Goal: Task Accomplishment & Management: Manage account settings

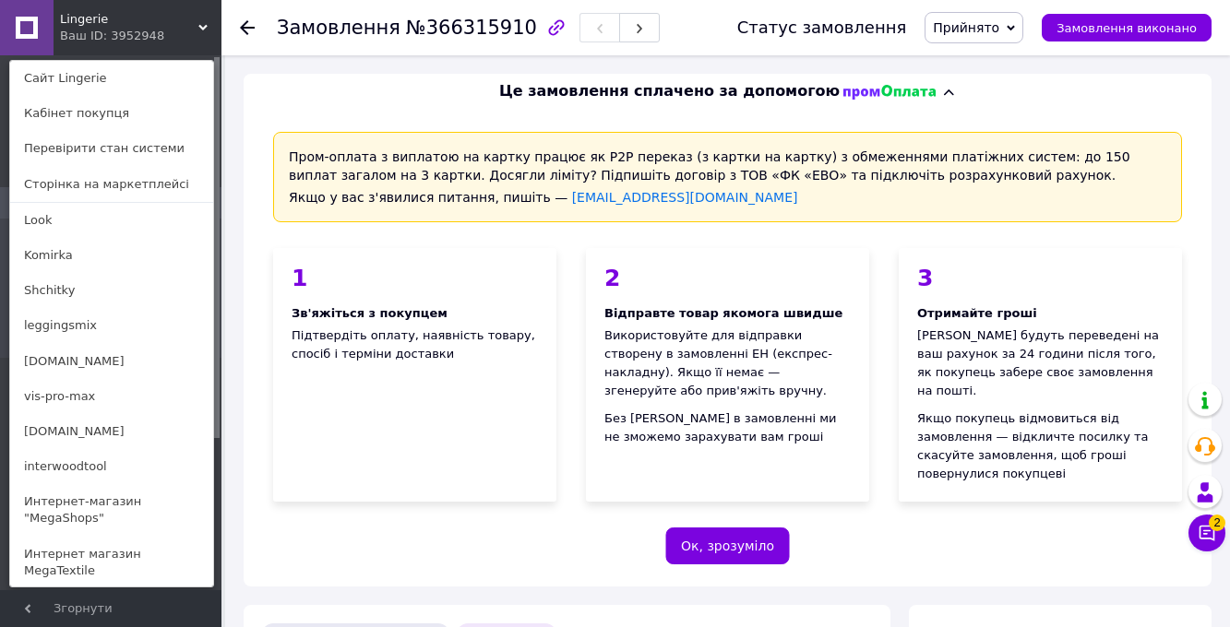
scroll to position [469, 0]
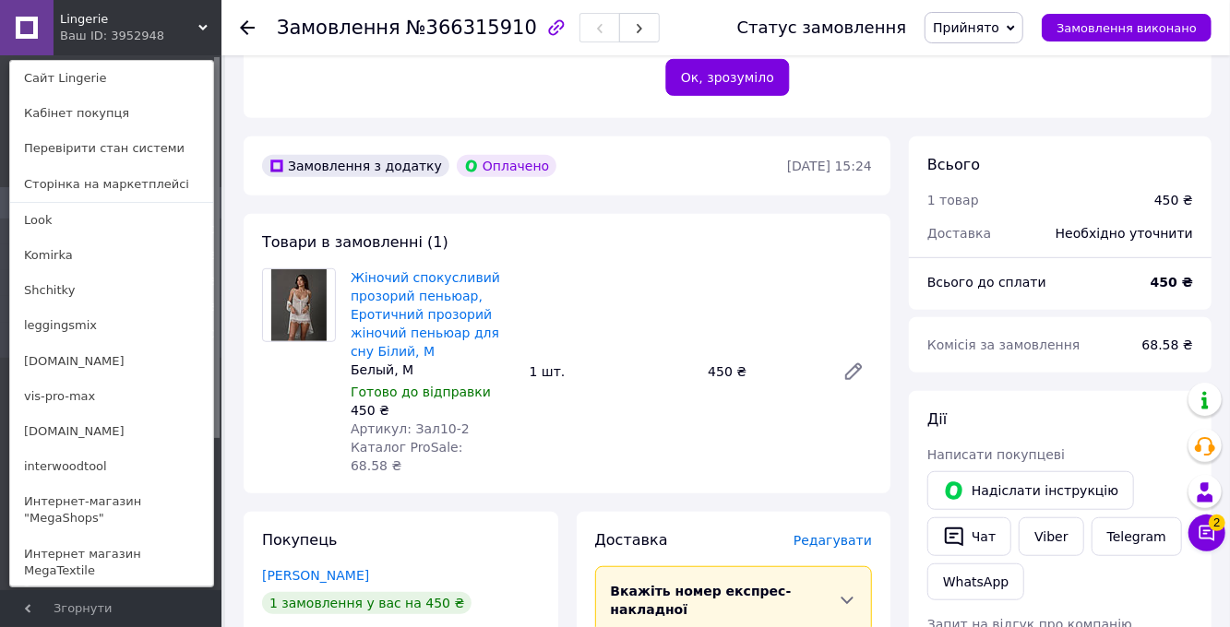
click at [39, 360] on link "korset.in.ua" at bounding box center [111, 361] width 203 height 35
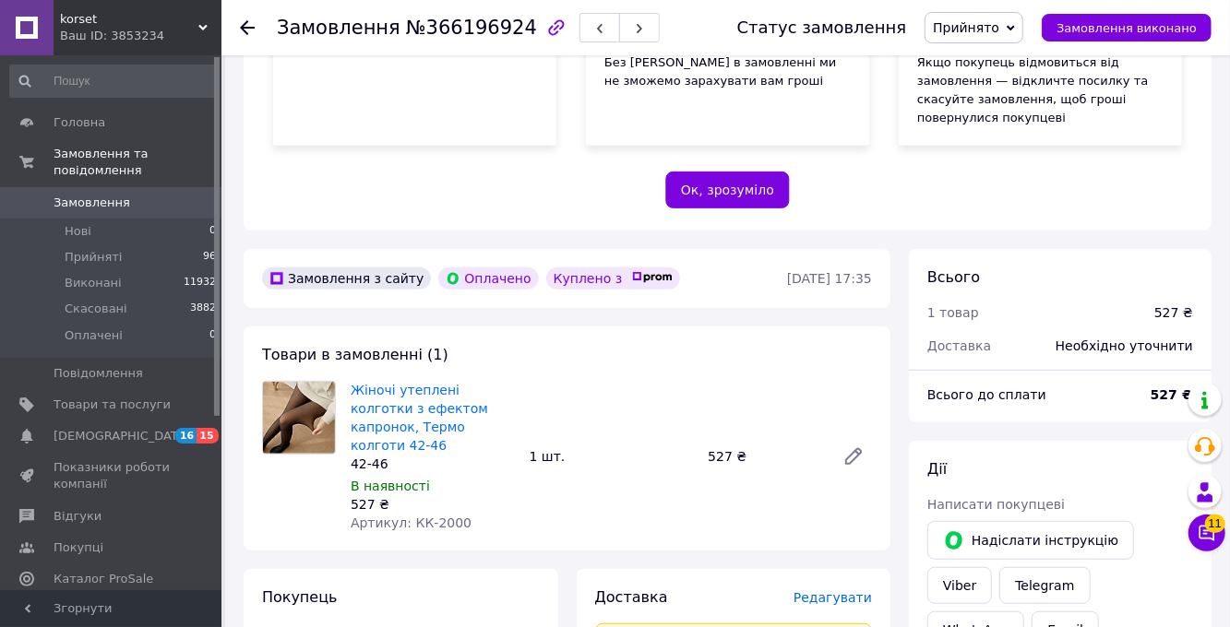
scroll to position [358, 0]
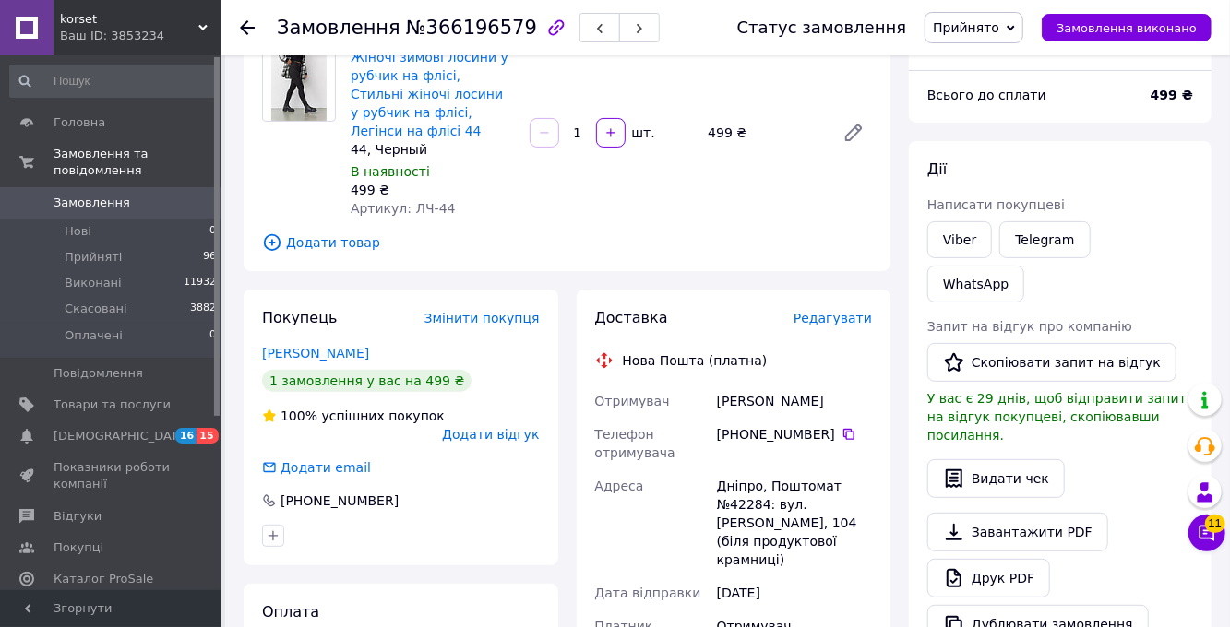
scroll to position [157, 0]
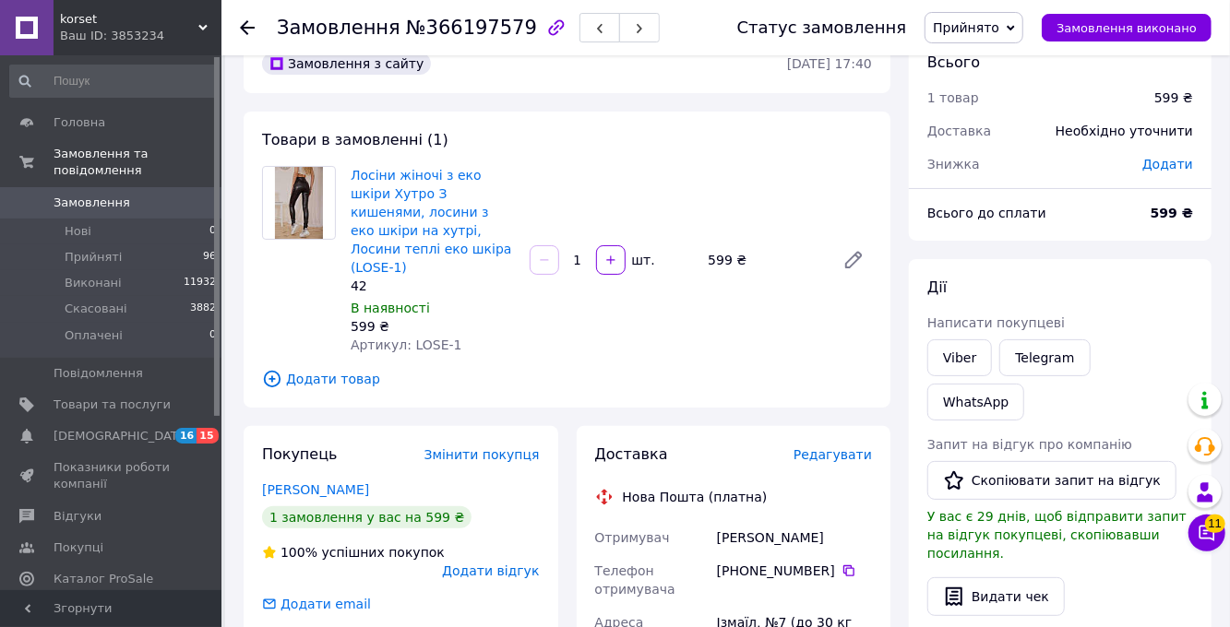
scroll to position [42, 0]
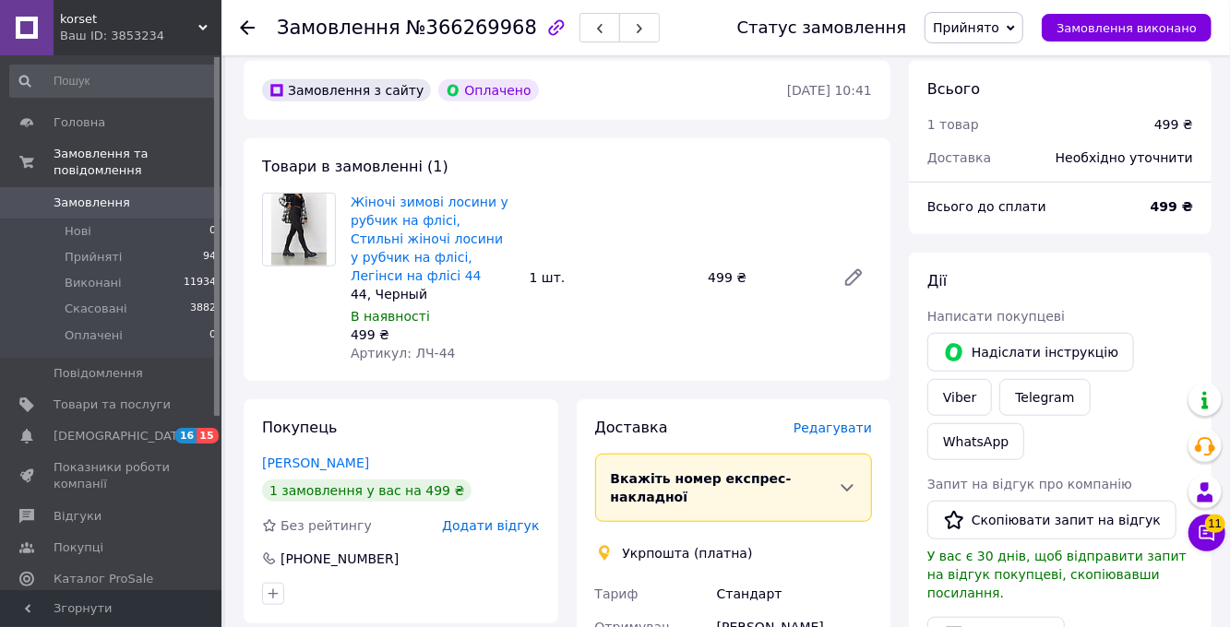
scroll to position [552, 0]
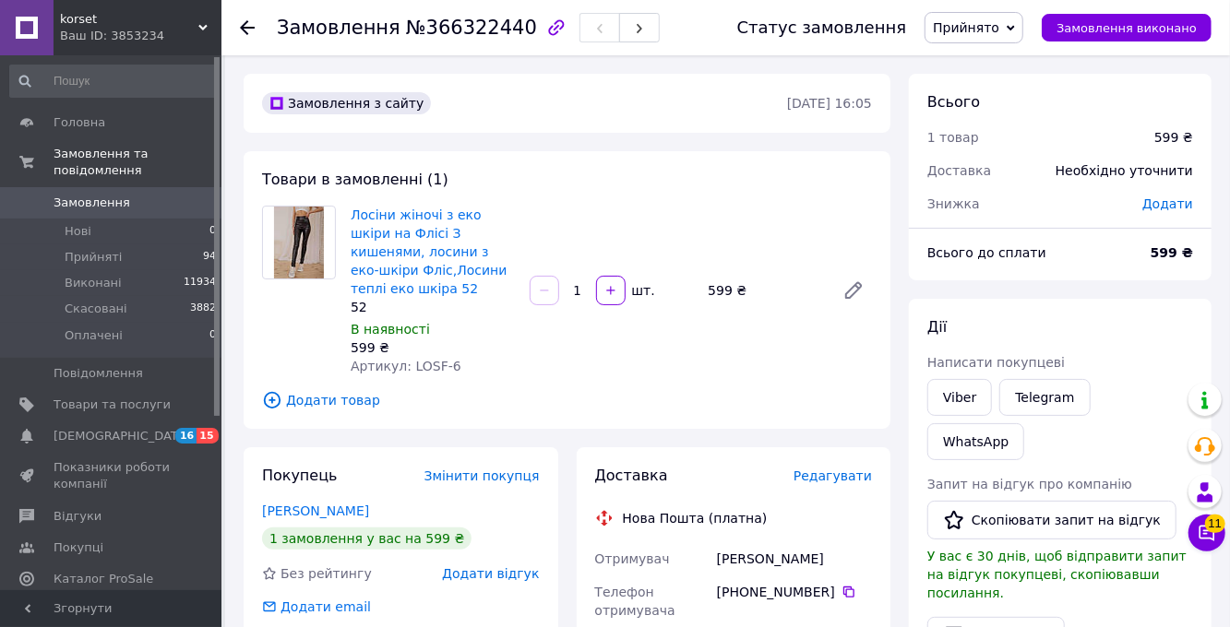
click at [77, 40] on div "Ваш ID: 3853234" at bounding box center [140, 36] width 161 height 17
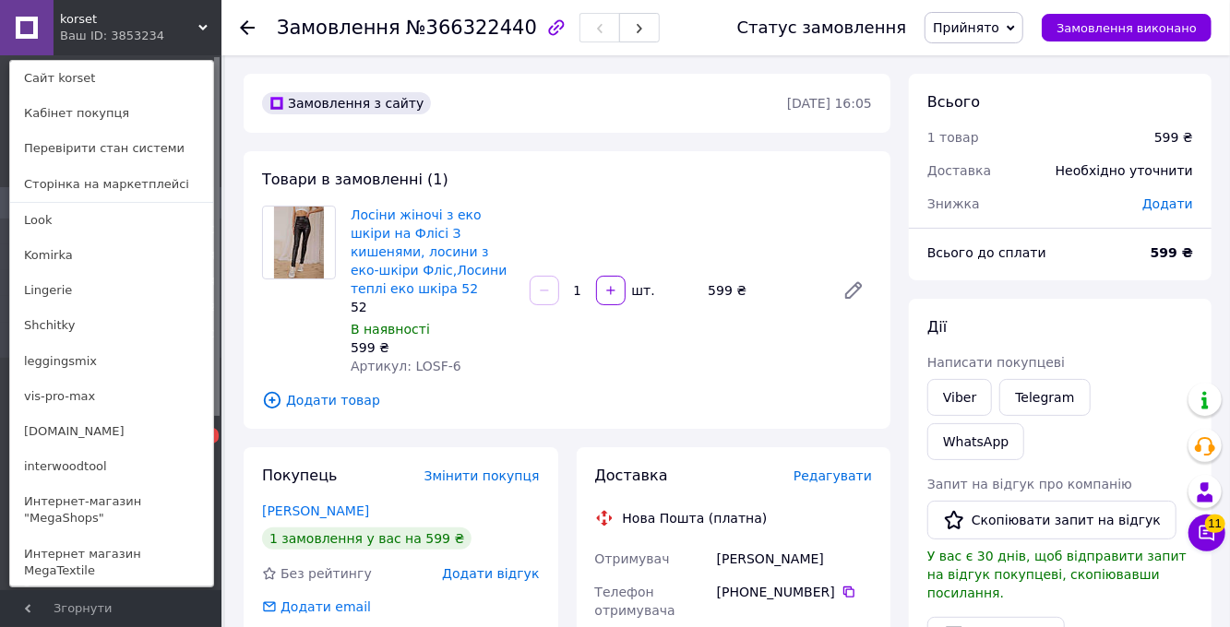
click at [69, 366] on link "leggingsmix" at bounding box center [111, 361] width 203 height 35
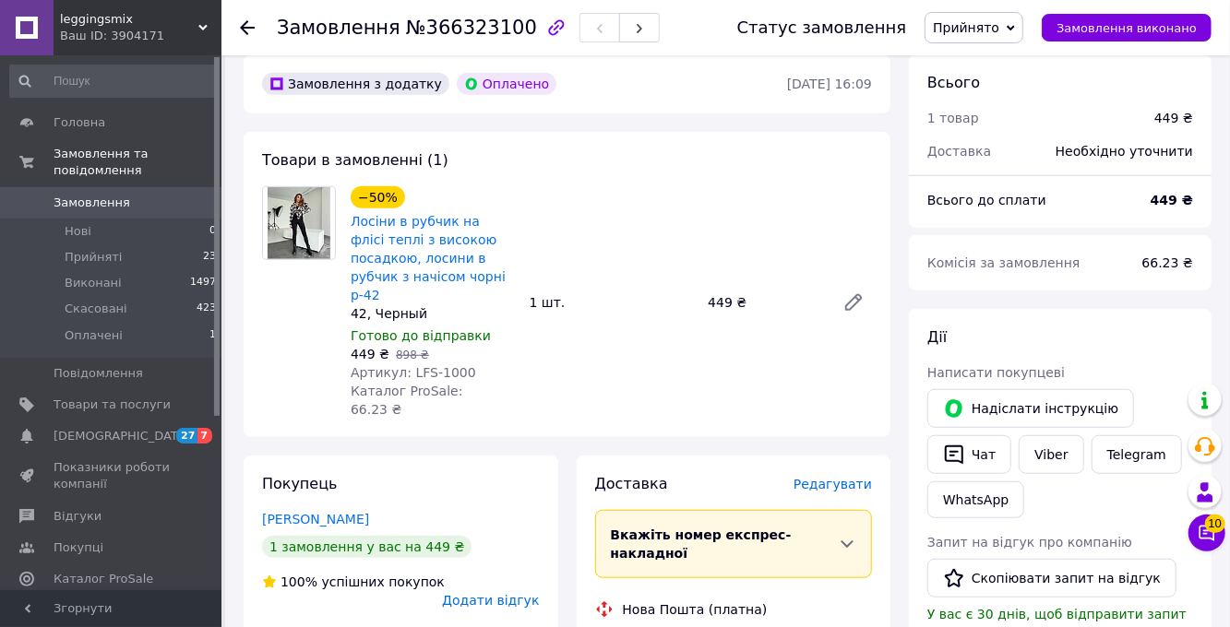
scroll to position [552, 0]
click at [112, 31] on div "Ваш ID: 3904171" at bounding box center [140, 36] width 161 height 17
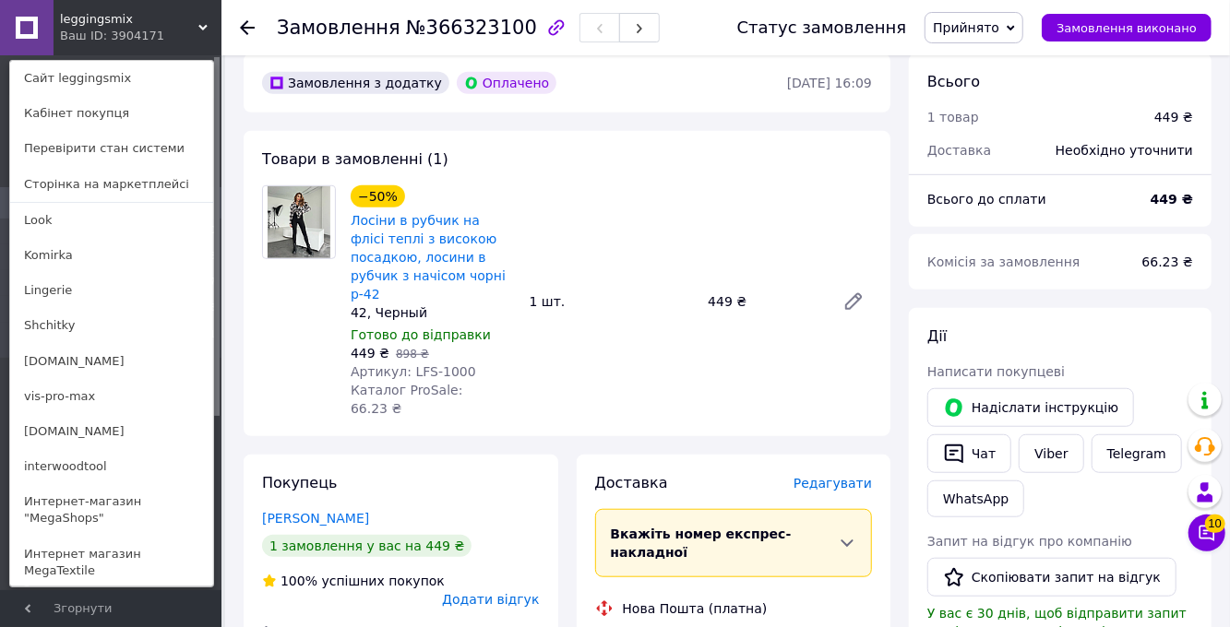
click at [32, 395] on link "vis-pro-max" at bounding box center [111, 396] width 203 height 35
